Goal: Task Accomplishment & Management: Manage account settings

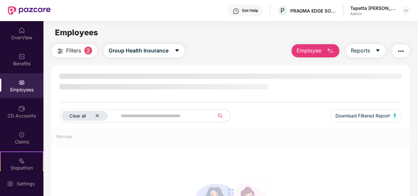
click at [99, 116] on icon "close" at bounding box center [97, 115] width 4 height 4
click at [97, 116] on span at bounding box center [153, 115] width 121 height 13
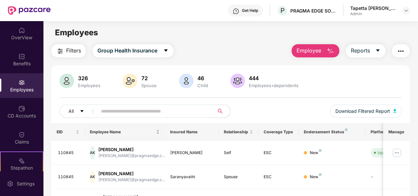
scroll to position [66, 0]
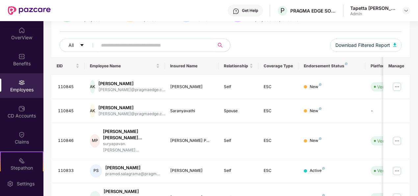
click at [173, 47] on input "text" at bounding box center [153, 45] width 104 height 10
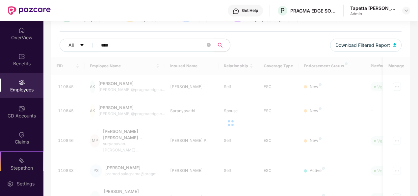
scroll to position [21, 0]
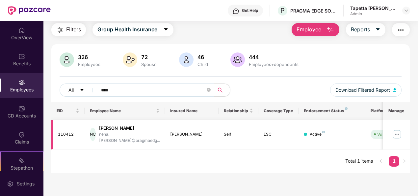
type input "****"
click at [397, 131] on img at bounding box center [397, 134] width 11 height 11
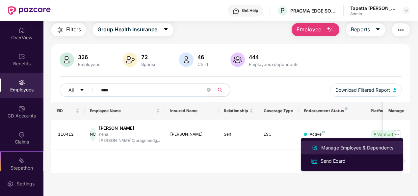
click at [345, 150] on div "Manage Employee & Dependents" at bounding box center [357, 147] width 75 height 7
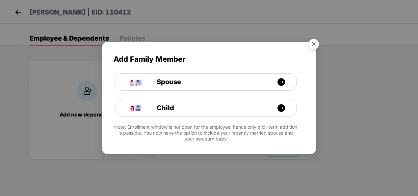
click at [315, 45] on img "Close" at bounding box center [314, 45] width 18 height 18
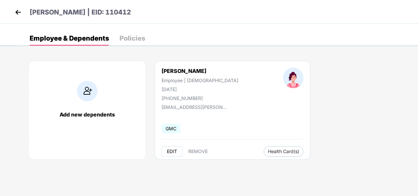
click at [166, 153] on button "EDIT" at bounding box center [172, 151] width 21 height 11
select select "******"
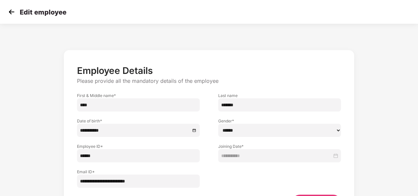
click at [6, 17] on div "Edit employee" at bounding box center [209, 12] width 418 height 24
click at [10, 11] on img at bounding box center [12, 12] width 10 height 10
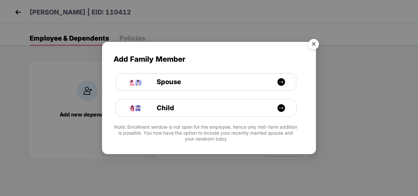
click at [312, 41] on img "Close" at bounding box center [314, 45] width 18 height 18
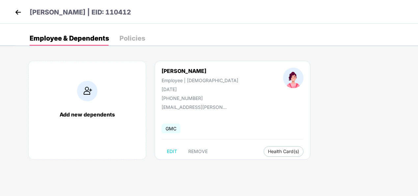
click at [19, 9] on img at bounding box center [18, 12] width 10 height 10
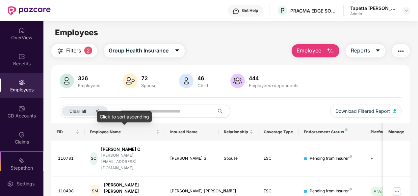
click at [102, 116] on div "Click to sort ascending" at bounding box center [124, 116] width 55 height 11
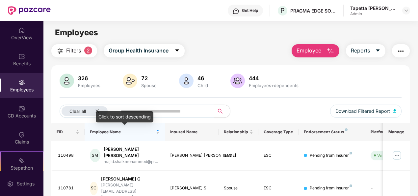
click at [97, 113] on div "Click to sort descending" at bounding box center [125, 116] width 58 height 11
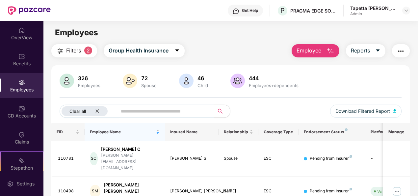
click at [94, 108] on div "Clear all" at bounding box center [85, 111] width 46 height 10
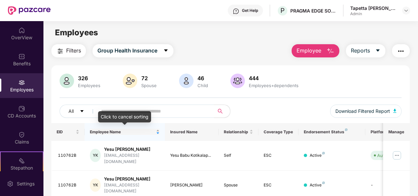
click at [157, 131] on div "Employee Name" at bounding box center [125, 131] width 70 height 6
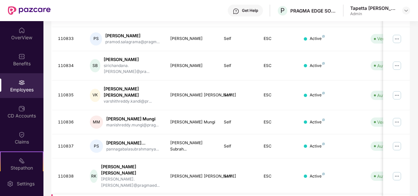
scroll to position [213, 0]
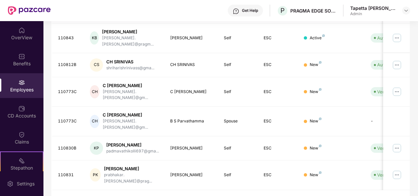
scroll to position [207, 0]
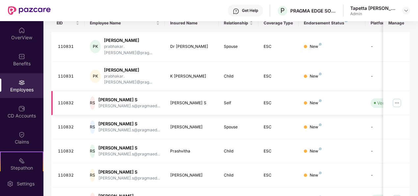
scroll to position [43, 0]
